Goal: Task Accomplishment & Management: Complete application form

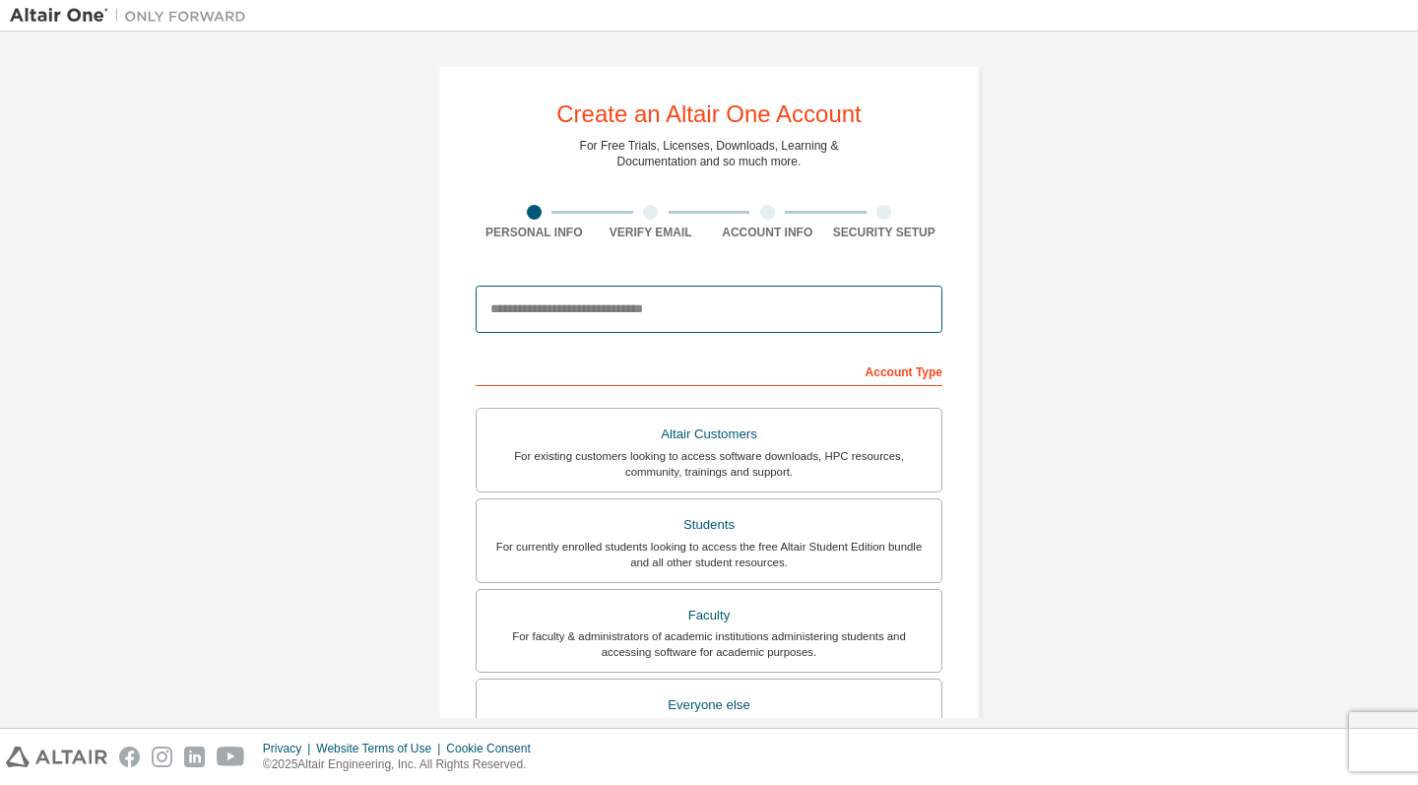
click at [588, 310] on input "email" at bounding box center [709, 309] width 467 height 47
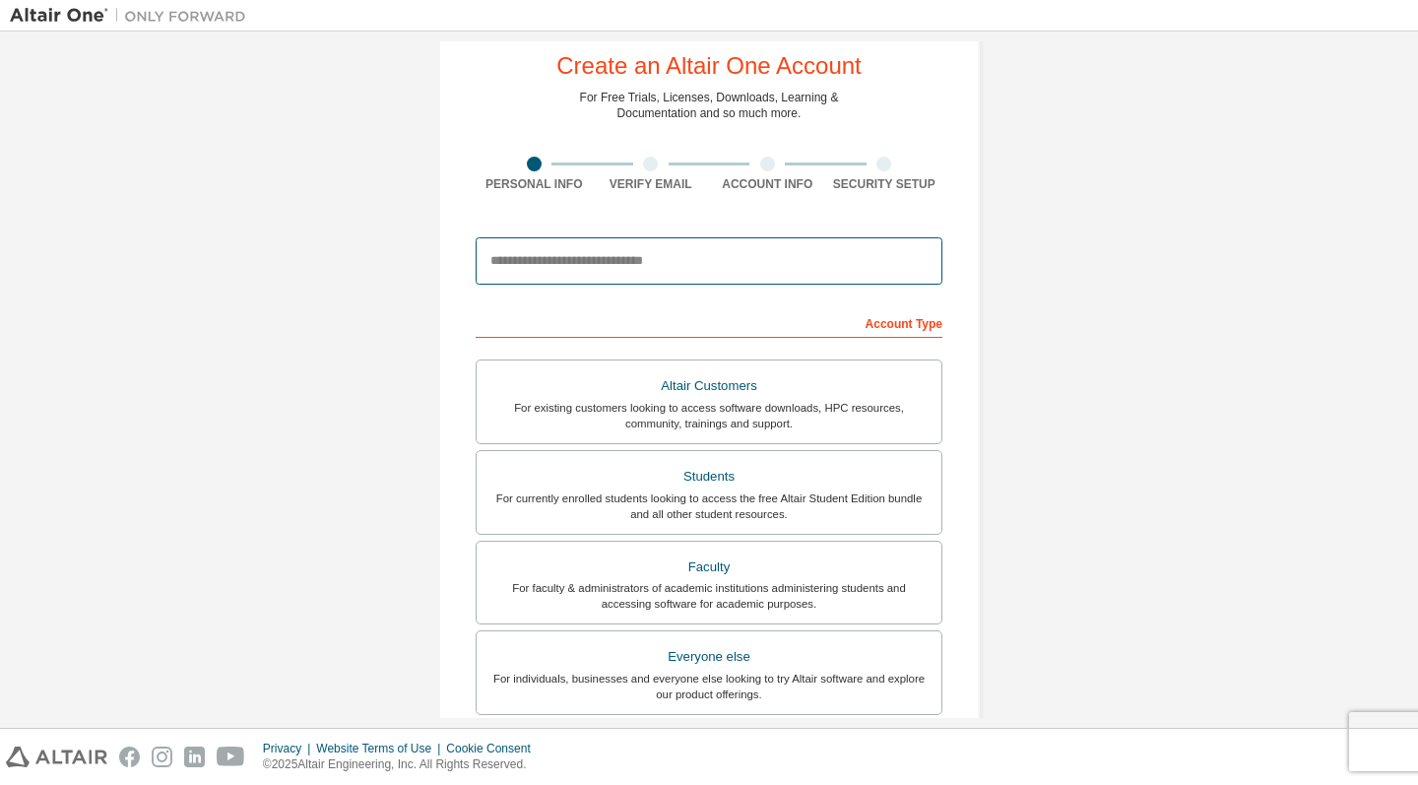
scroll to position [101, 0]
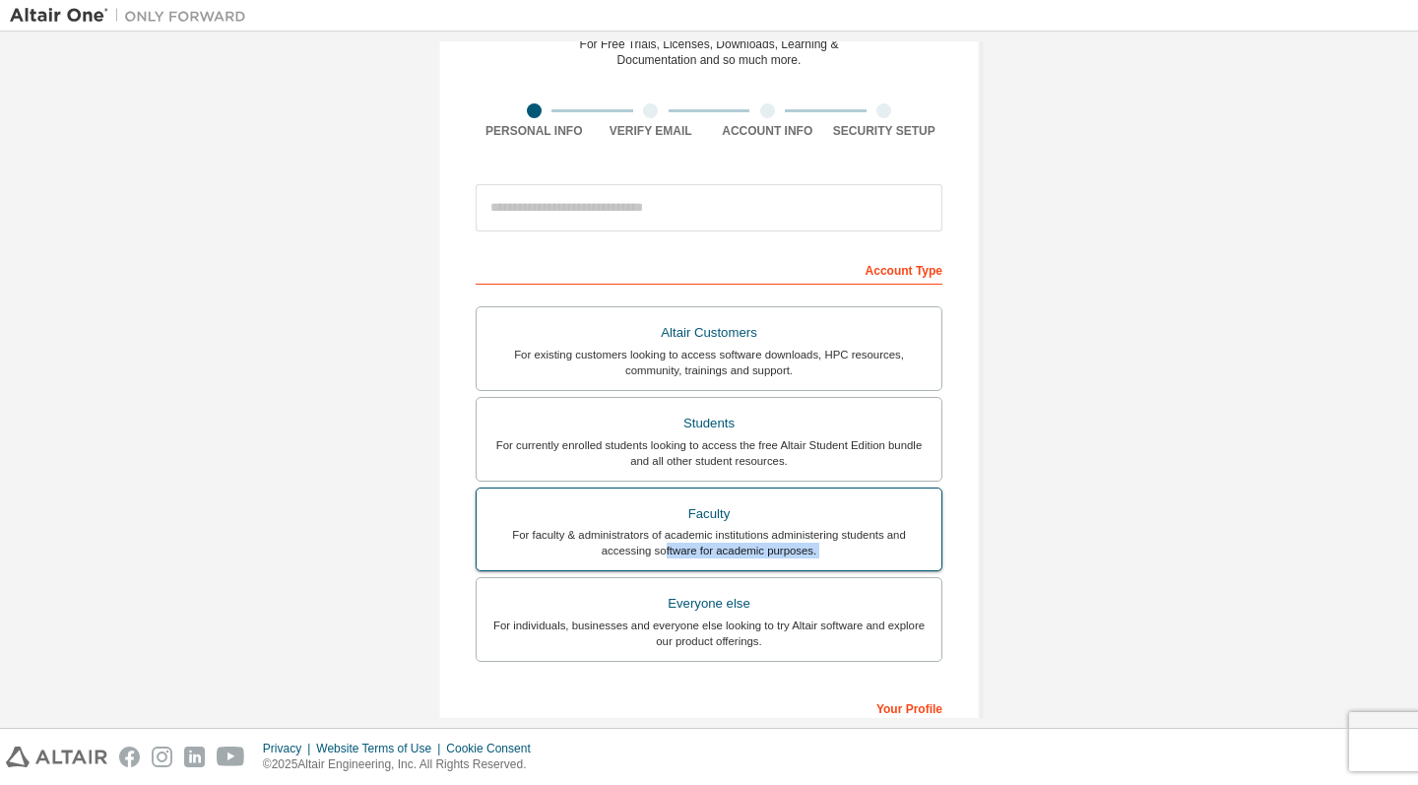
drag, startPoint x: 659, startPoint y: 605, endPoint x: 659, endPoint y: 504, distance: 101.4
click at [659, 540] on div "Altair Customers For existing customers looking to access software downloads, H…" at bounding box center [709, 486] width 467 height 361
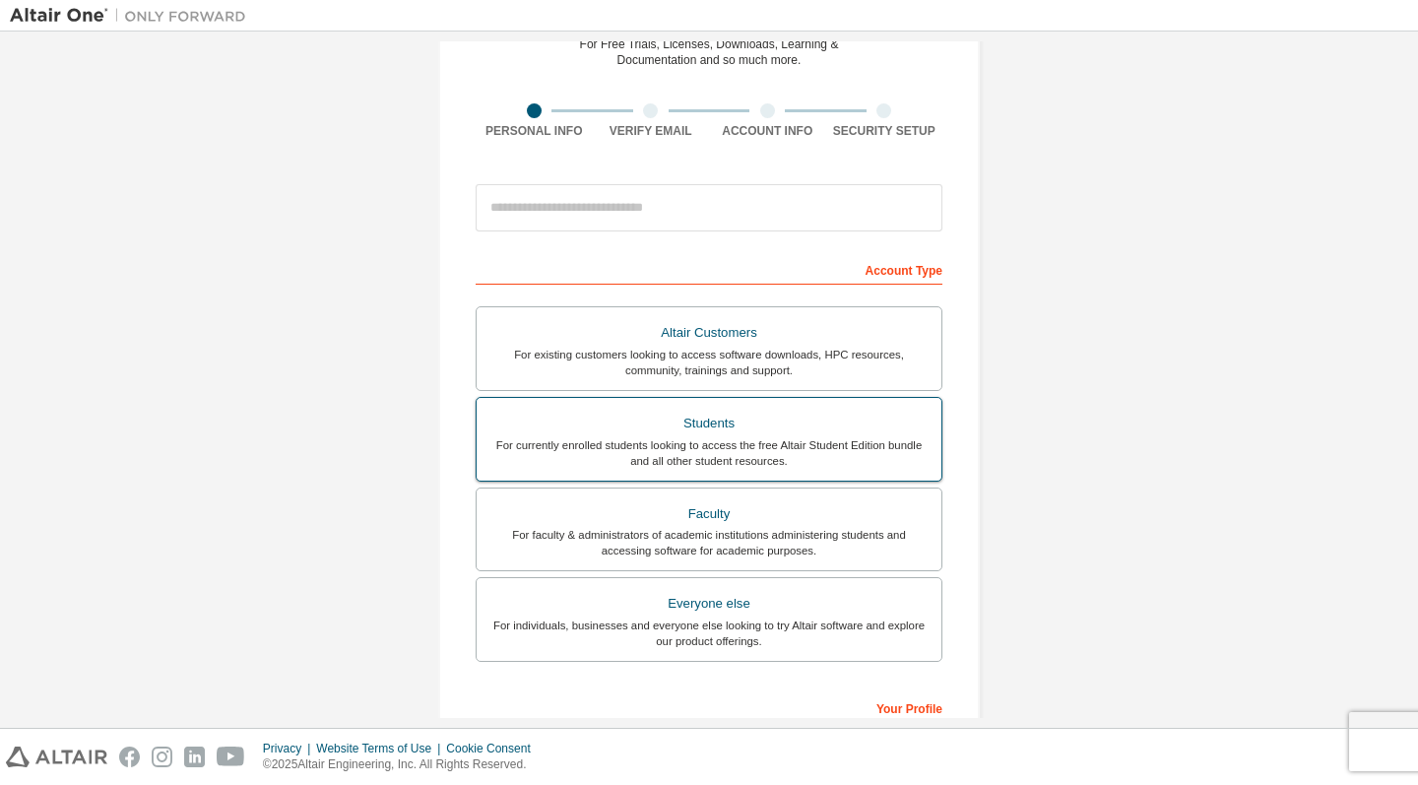
drag, startPoint x: 659, startPoint y: 487, endPoint x: 657, endPoint y: 476, distance: 12.0
click at [658, 476] on div "Altair Customers For existing customers looking to access software downloads, H…" at bounding box center [709, 486] width 467 height 361
click at [680, 446] on div "For currently enrolled students looking to access the free Altair Student Editi…" at bounding box center [708, 453] width 441 height 32
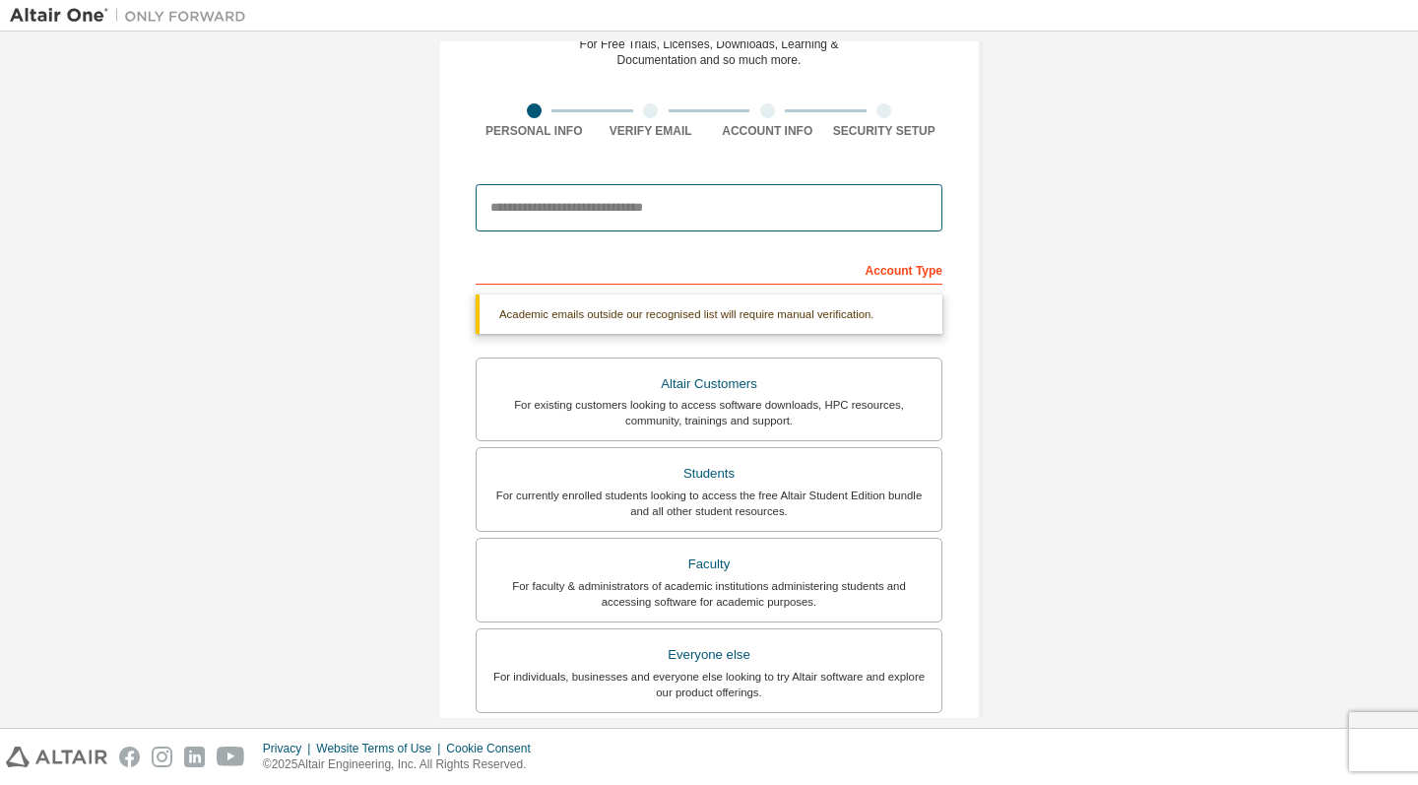
click at [675, 189] on input "email" at bounding box center [709, 207] width 467 height 47
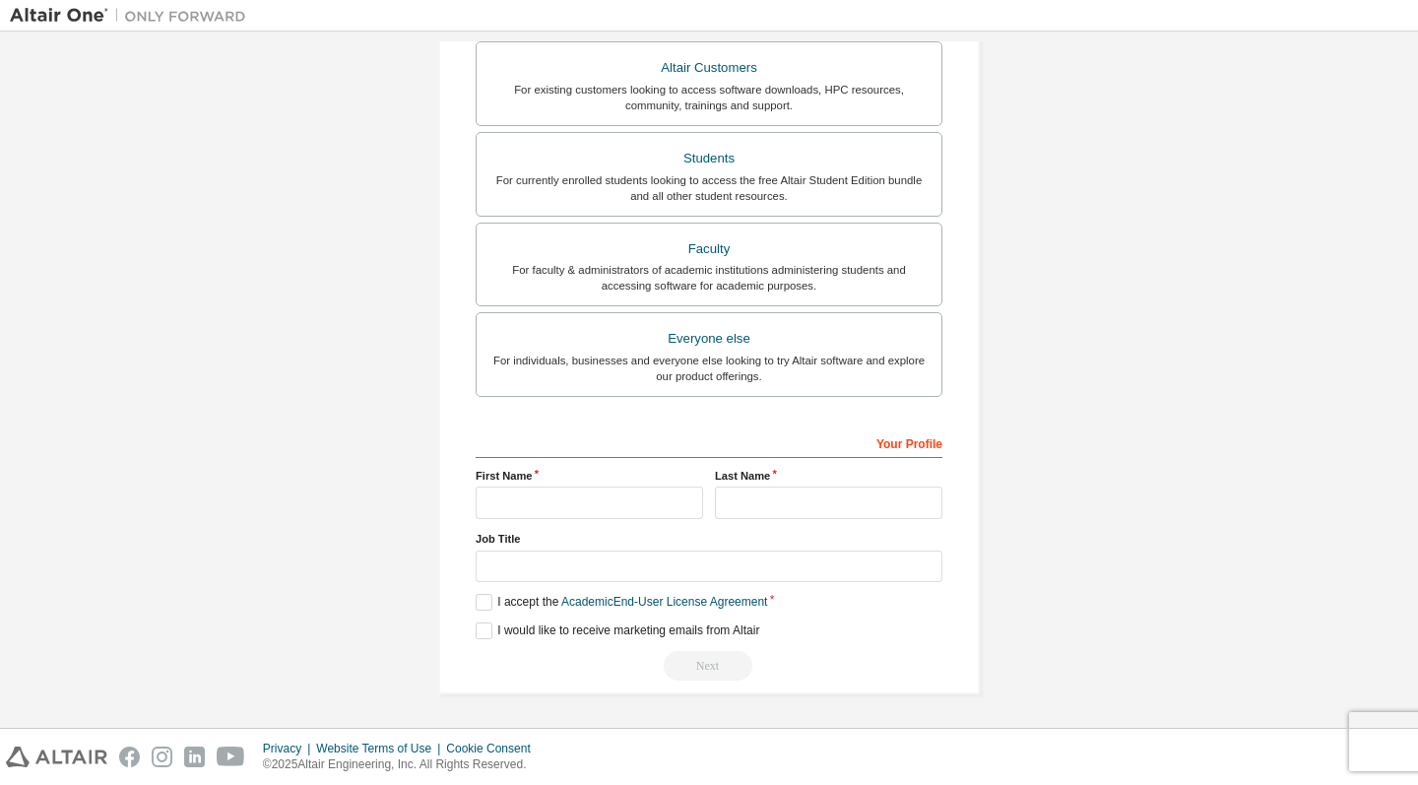
scroll to position [372, 0]
type input "**********"
type input "***"
type input "****"
click at [542, 578] on div "Job Title" at bounding box center [709, 556] width 467 height 51
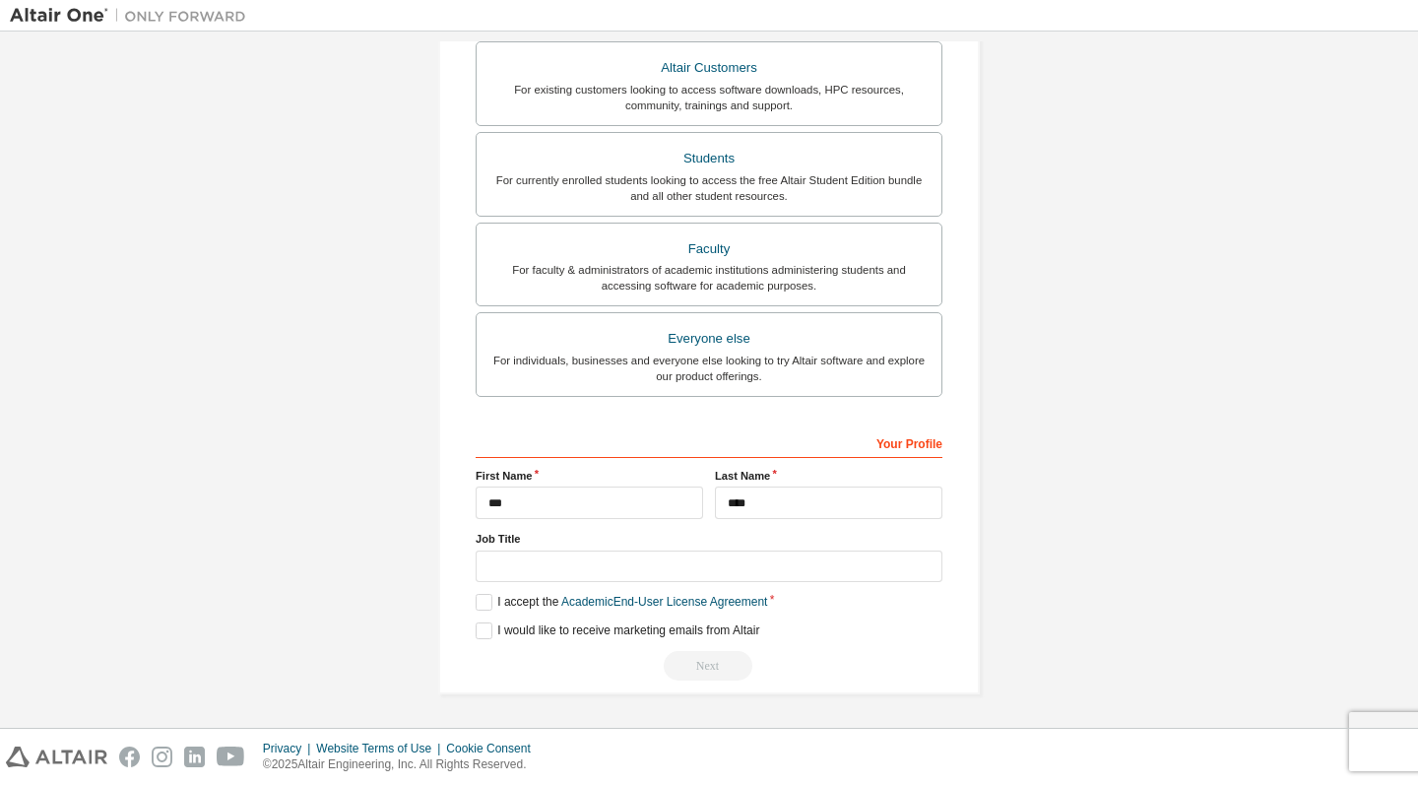
scroll to position [368, 0]
type input "*******"
click at [476, 598] on label "I accept the Academic End-User License Agreement" at bounding box center [621, 604] width 291 height 17
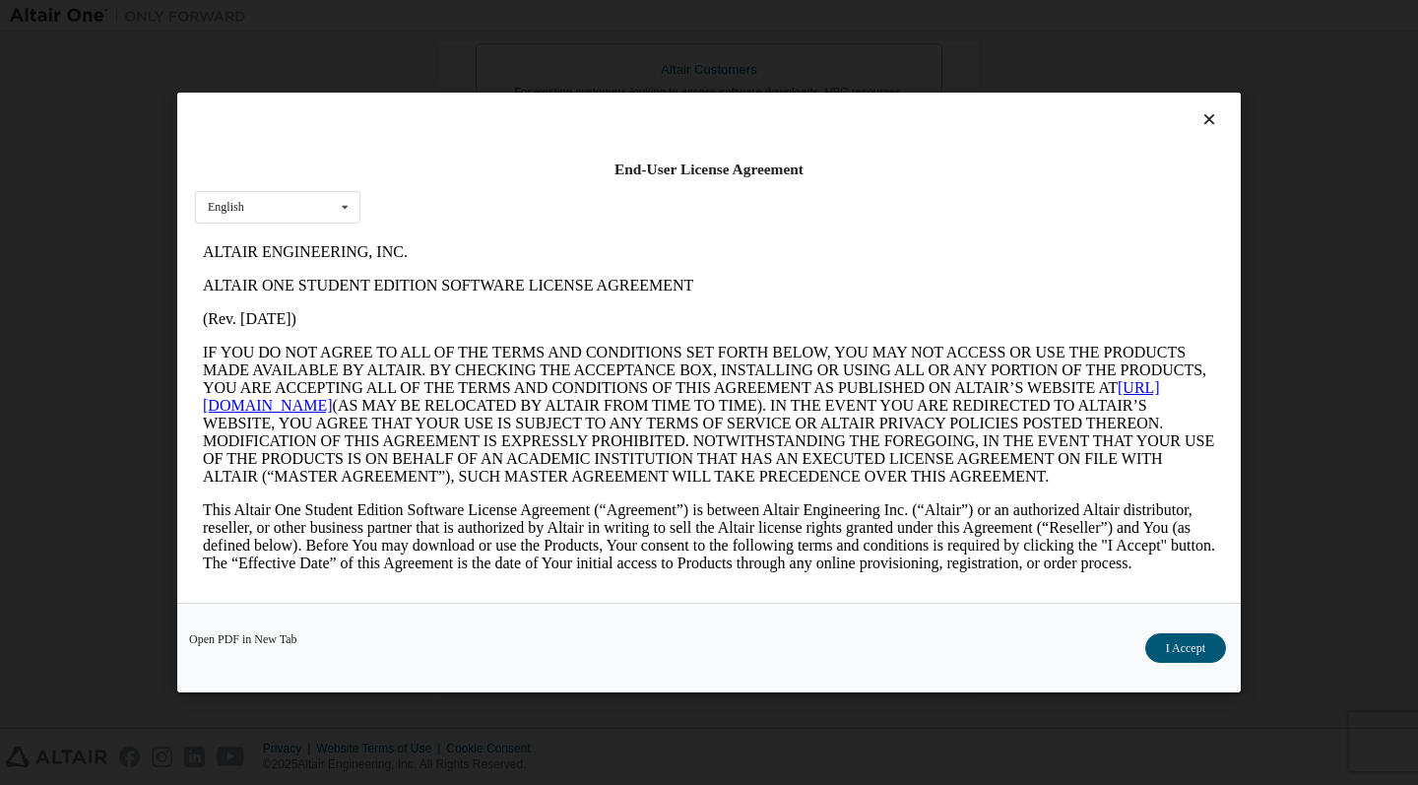
scroll to position [0, 0]
click at [1187, 652] on button "I Accept" at bounding box center [1185, 648] width 81 height 30
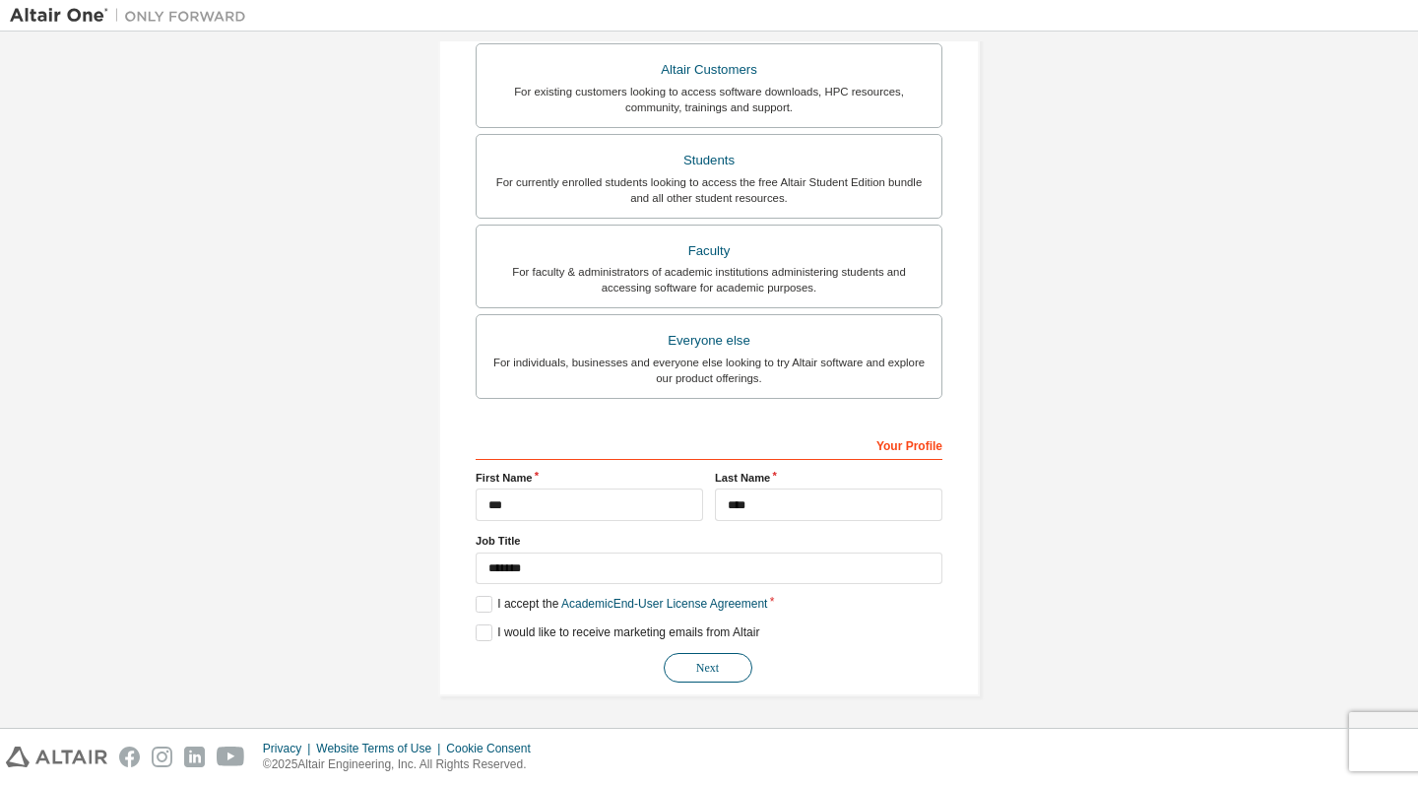
click at [719, 666] on button "Next" at bounding box center [708, 668] width 89 height 30
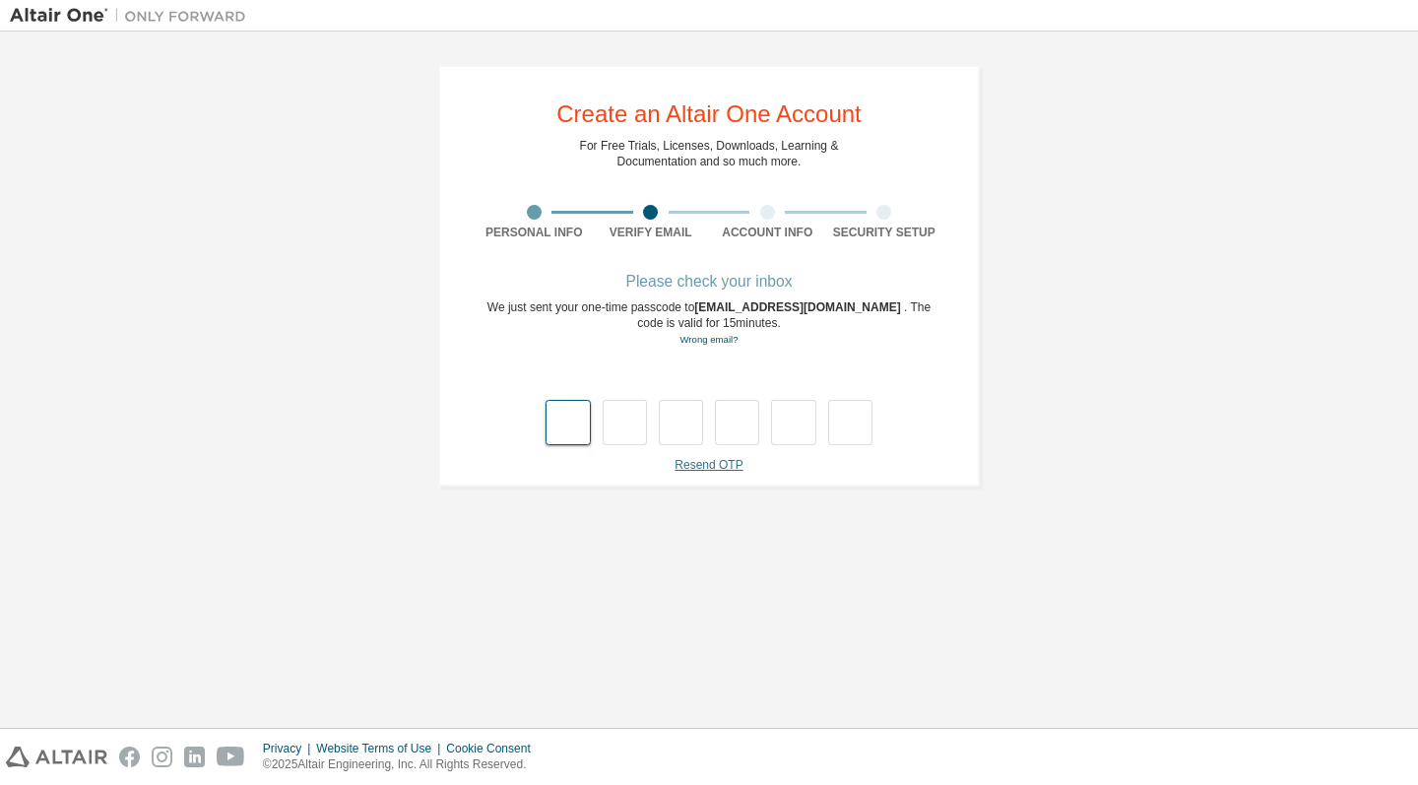
type input "*"
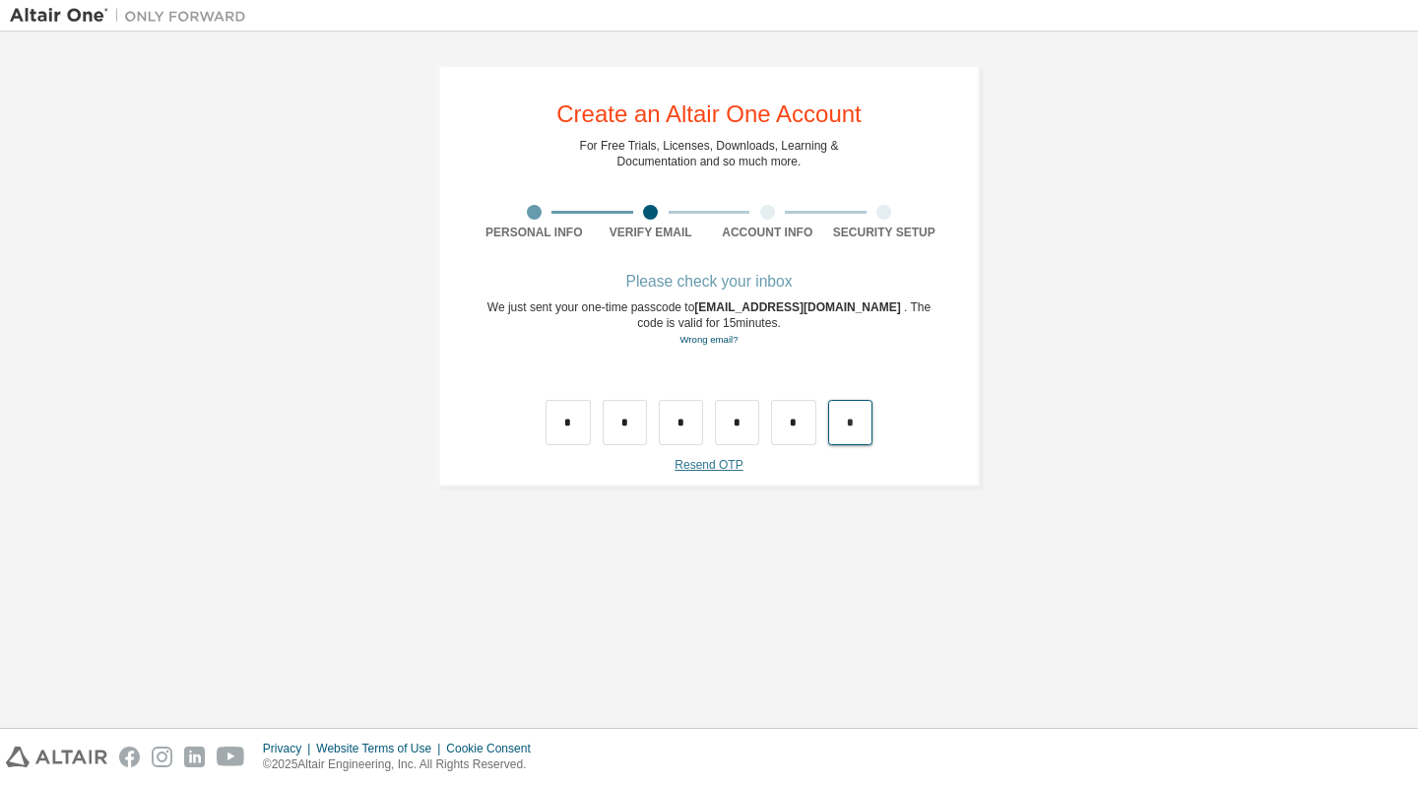
type input "*"
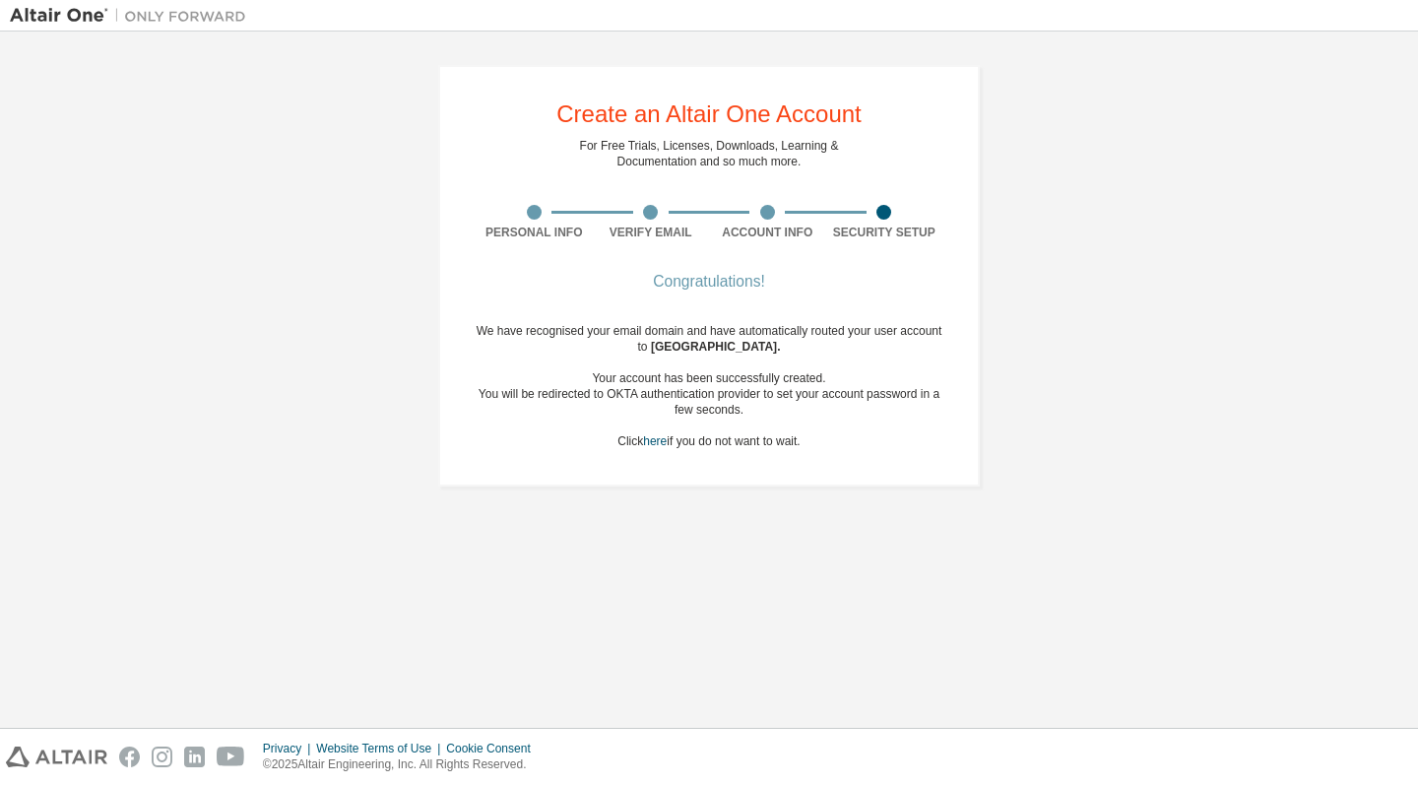
click at [709, 390] on div "You will be redirected to OKTA authentication provider to set your account pass…" at bounding box center [709, 402] width 467 height 32
